Goal: Information Seeking & Learning: Learn about a topic

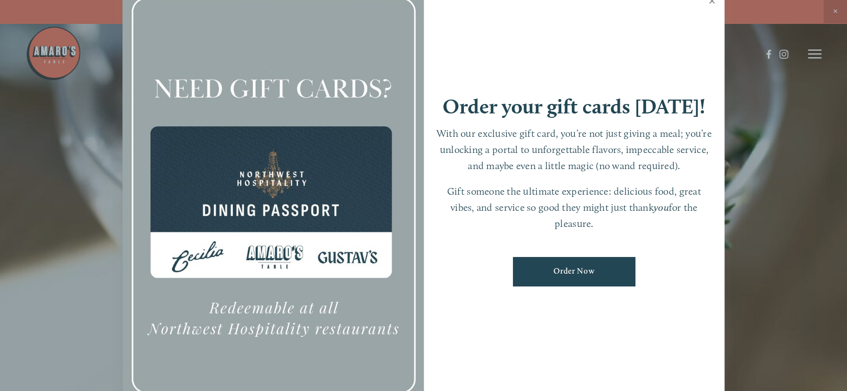
click at [710, 2] on link "Close" at bounding box center [712, 2] width 22 height 31
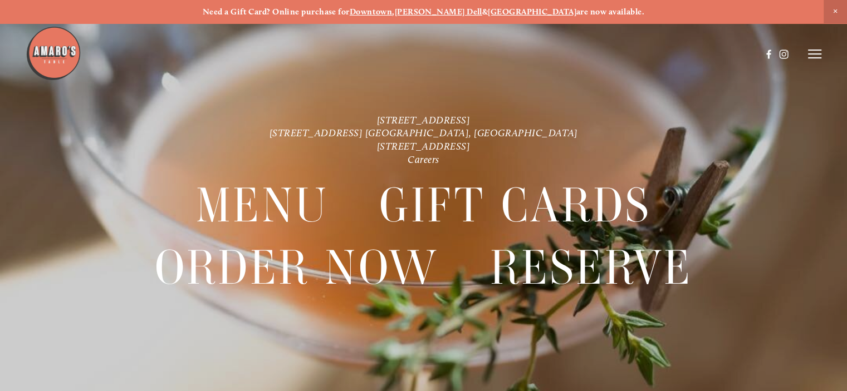
click at [815, 55] on icon at bounding box center [814, 54] width 13 height 10
click at [606, 53] on span "Menu" at bounding box center [614, 53] width 21 height 9
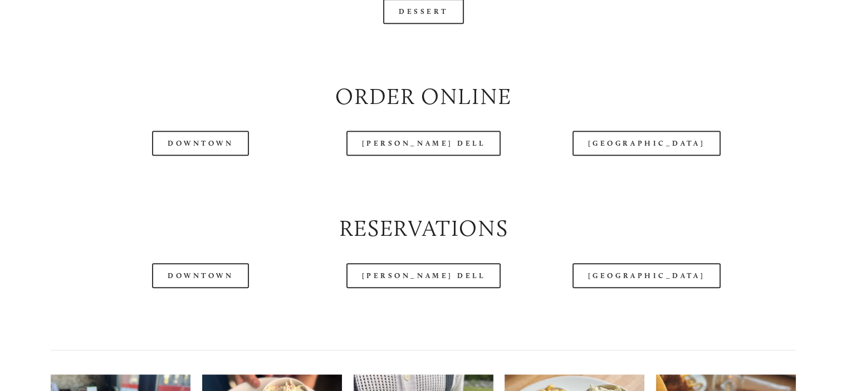
scroll to position [1307, 0]
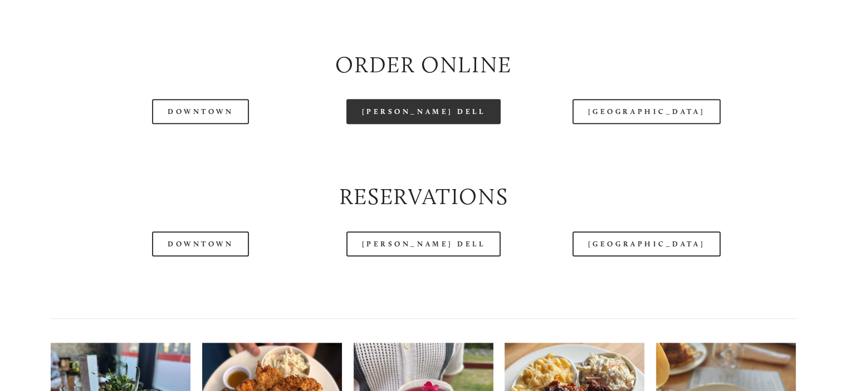
click at [458, 124] on link "[PERSON_NAME] Dell" at bounding box center [423, 111] width 155 height 25
